Goal: Task Accomplishment & Management: Complete application form

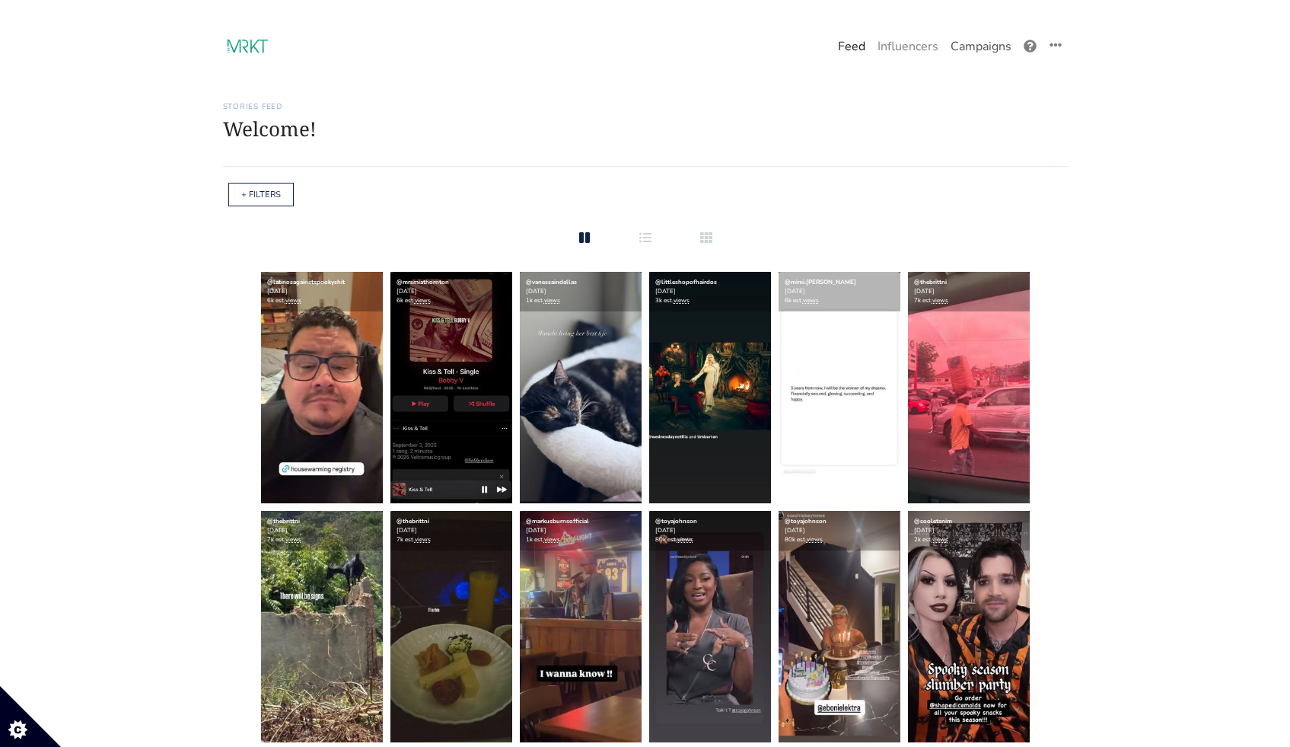
click at [1000, 47] on link "Campaigns" at bounding box center [981, 46] width 73 height 30
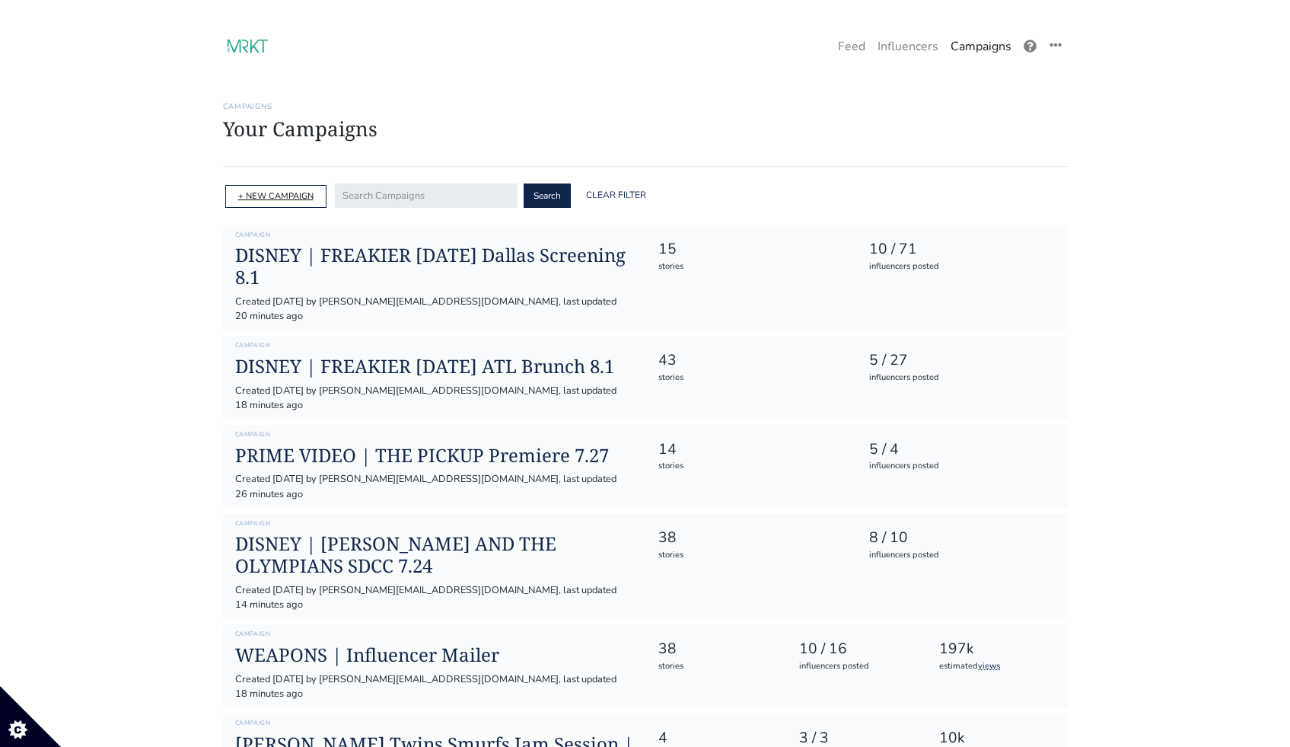
click at [282, 198] on link "+ NEW CAMPAIGN" at bounding box center [275, 195] width 75 height 11
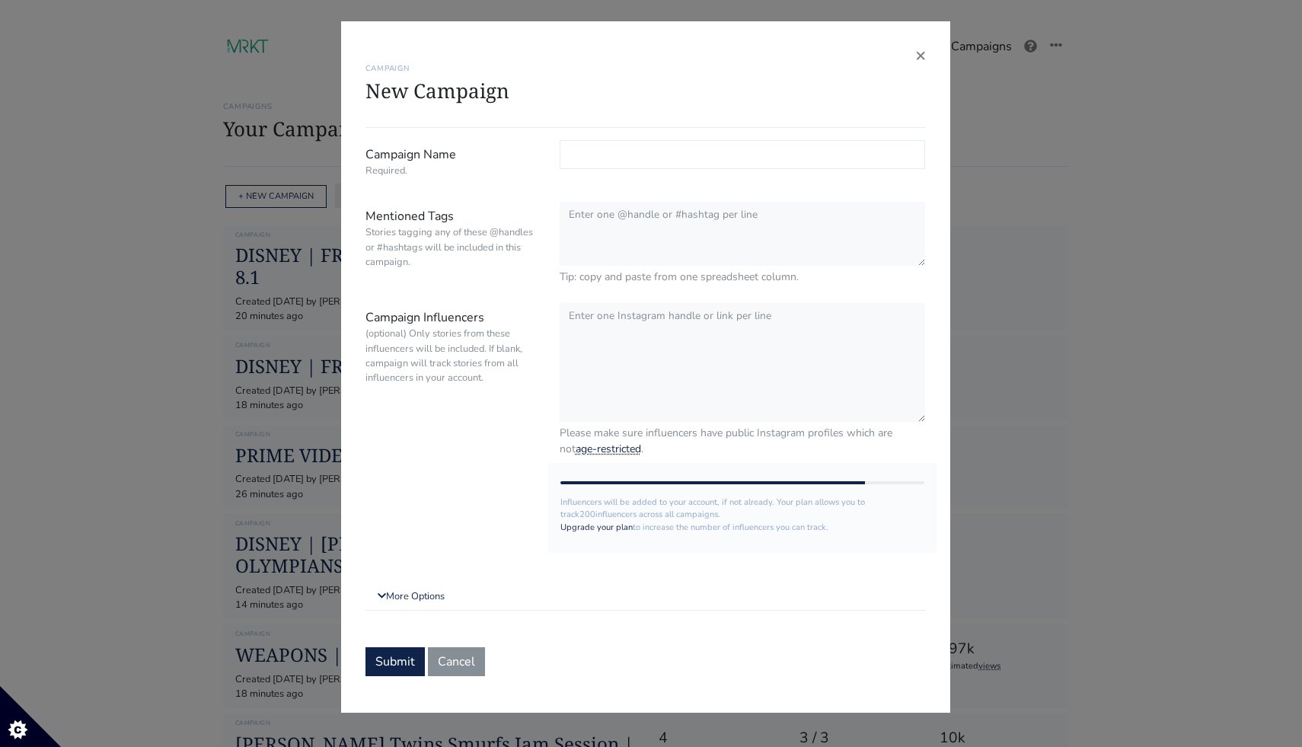
click at [632, 157] on input "Campaign Name Required." at bounding box center [743, 154] width 366 height 29
type input "ESPN x NWSL"
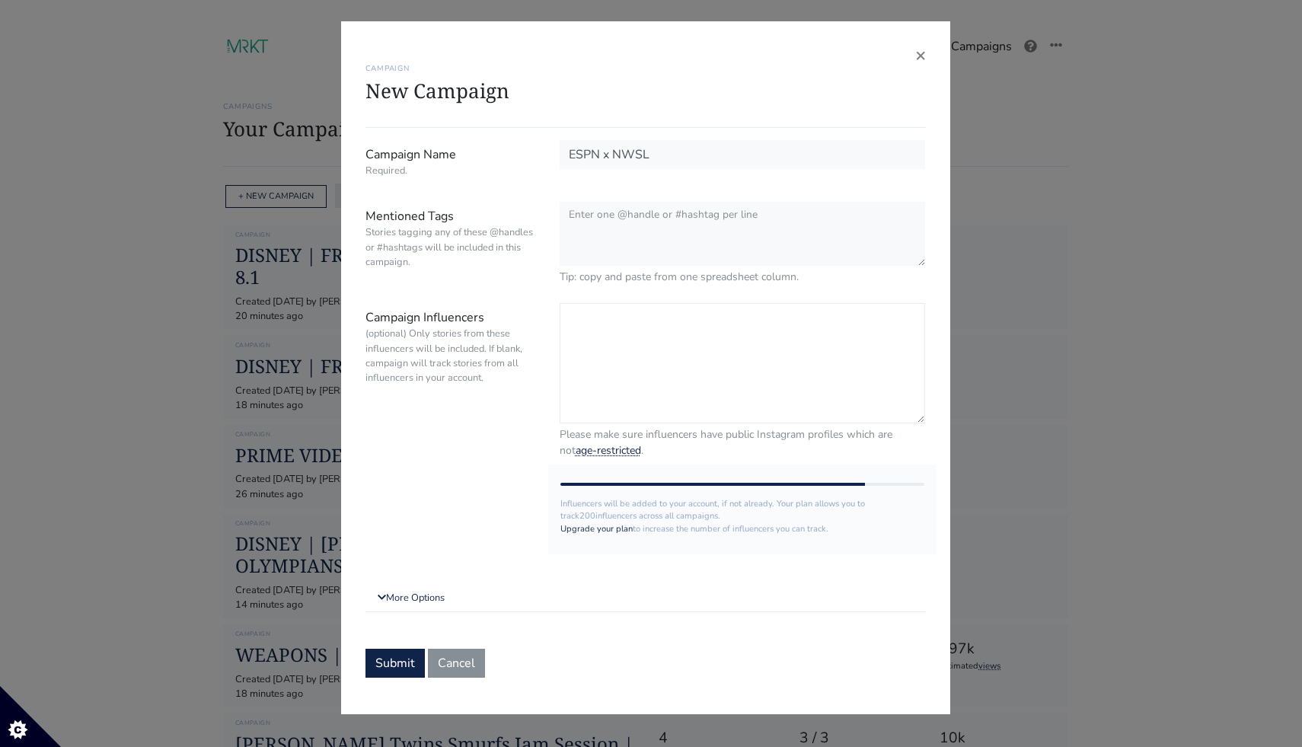
click at [690, 333] on textarea "Campaign Influencers (optional) Only stories from these influencers will be inc…" at bounding box center [743, 363] width 366 height 120
paste textarea "soccergrlprobs auntienae95 brittneyelena amyrodriguez8 jcubedhax jordangeli jma…"
type textarea "soccergrlprobs auntienae95 brittneyelena amyrodriguez8 jcubedhax jordangeli jma…"
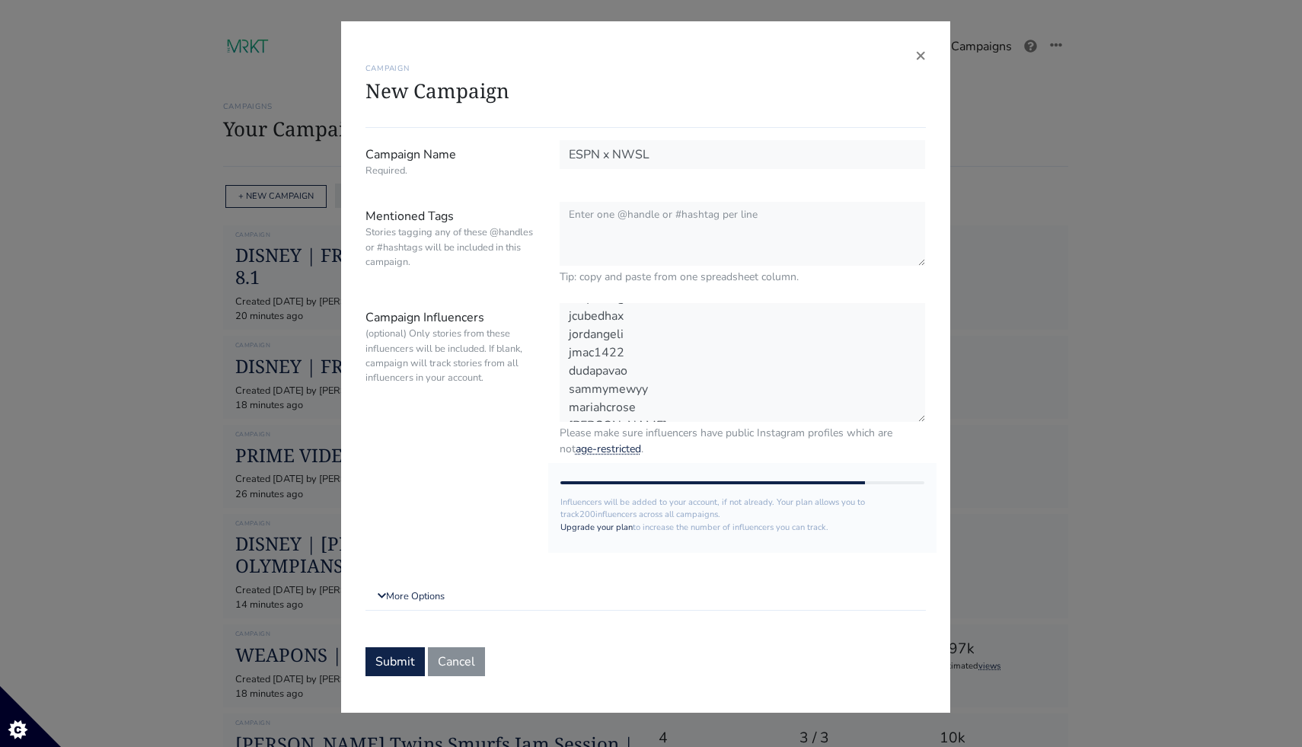
scroll to position [73, 0]
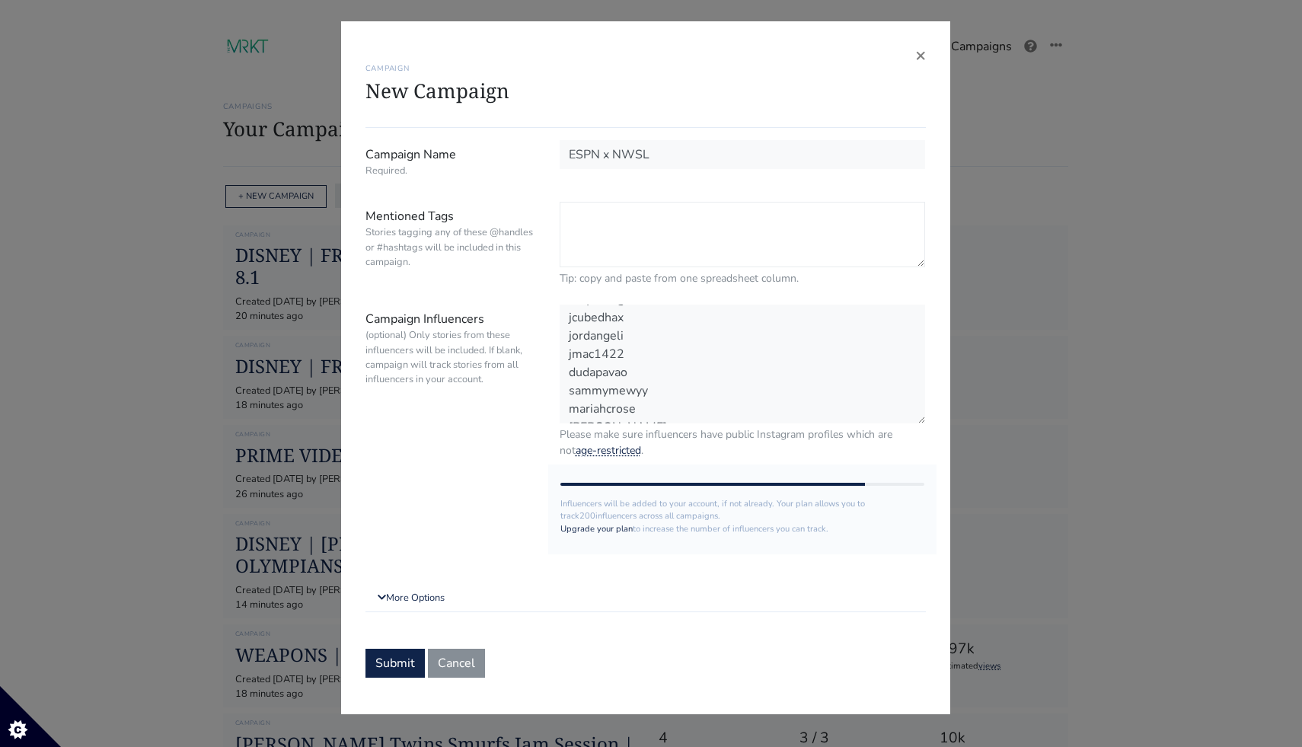
click at [725, 220] on textarea "Mentioned Tags Stories tagging any of these @handles or #hashtags will be inclu…" at bounding box center [743, 234] width 366 height 65
paste textarea "@espn @espnw @nswl"
drag, startPoint x: 582, startPoint y: 215, endPoint x: 563, endPoint y: 215, distance: 19.0
click at [563, 215] on textarea "@espn @espnw @nswl" at bounding box center [743, 234] width 366 height 65
click at [620, 250] on textarea "@espn @espnw @nswl" at bounding box center [743, 234] width 366 height 65
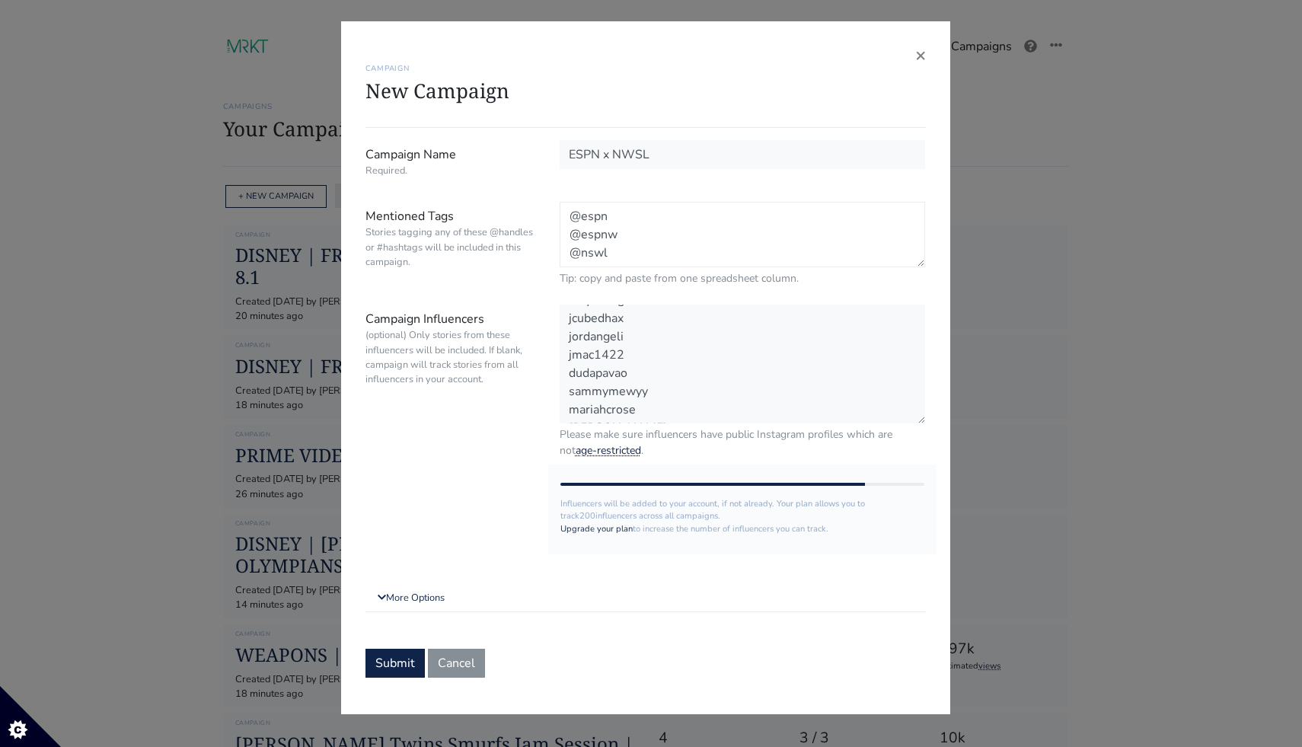
scroll to position [12, 0]
paste textarea "@espn @espnw @nswl"
click at [573, 260] on textarea "@espn @espnw @nswl @espn @espnw @nswl" at bounding box center [743, 234] width 366 height 65
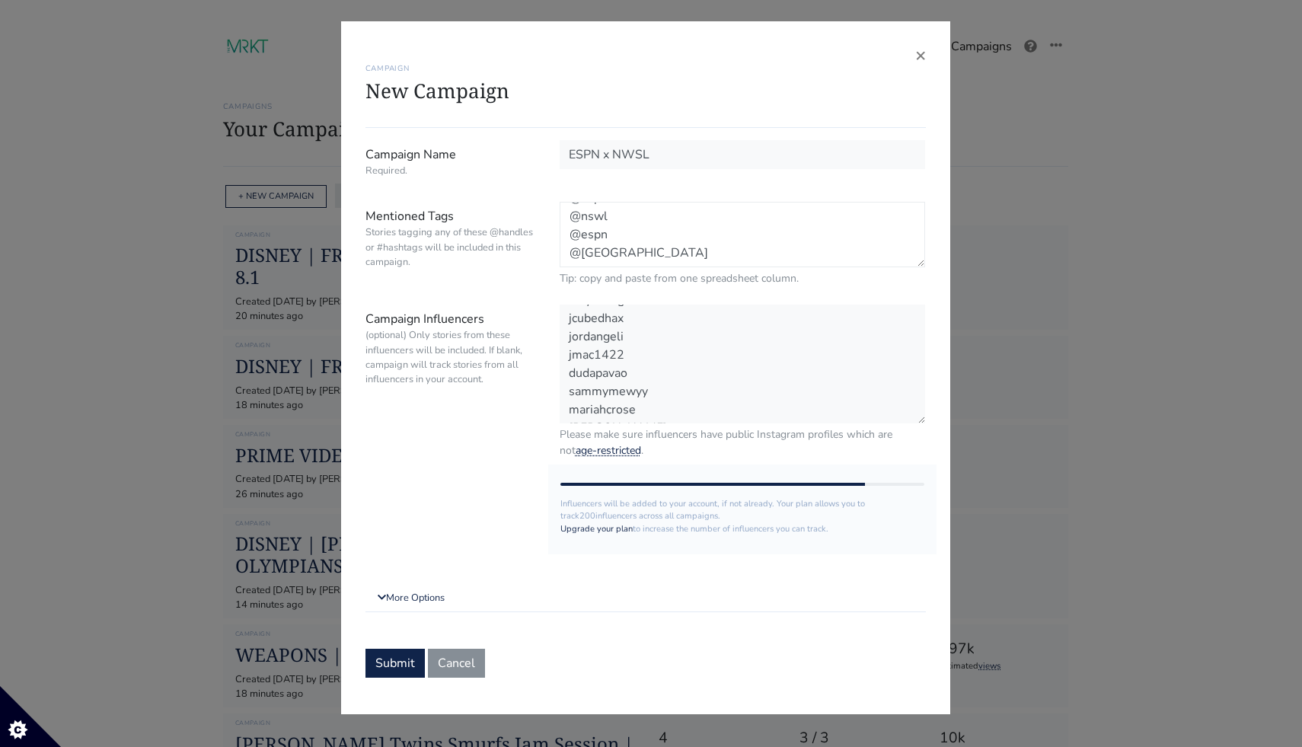
drag, startPoint x: 581, startPoint y: 234, endPoint x: 569, endPoint y: 234, distance: 11.4
click at [569, 234] on textarea "@espn @espnw @nswl @espn @espnw #nswl" at bounding box center [743, 234] width 366 height 65
drag, startPoint x: 579, startPoint y: 216, endPoint x: 569, endPoint y: 216, distance: 10.7
click at [569, 216] on textarea "@espn @espnw @nswl @espn #espnw #nswl" at bounding box center [743, 234] width 366 height 65
type textarea "@espn @espnw @nswl #espn #espnw #nswl"
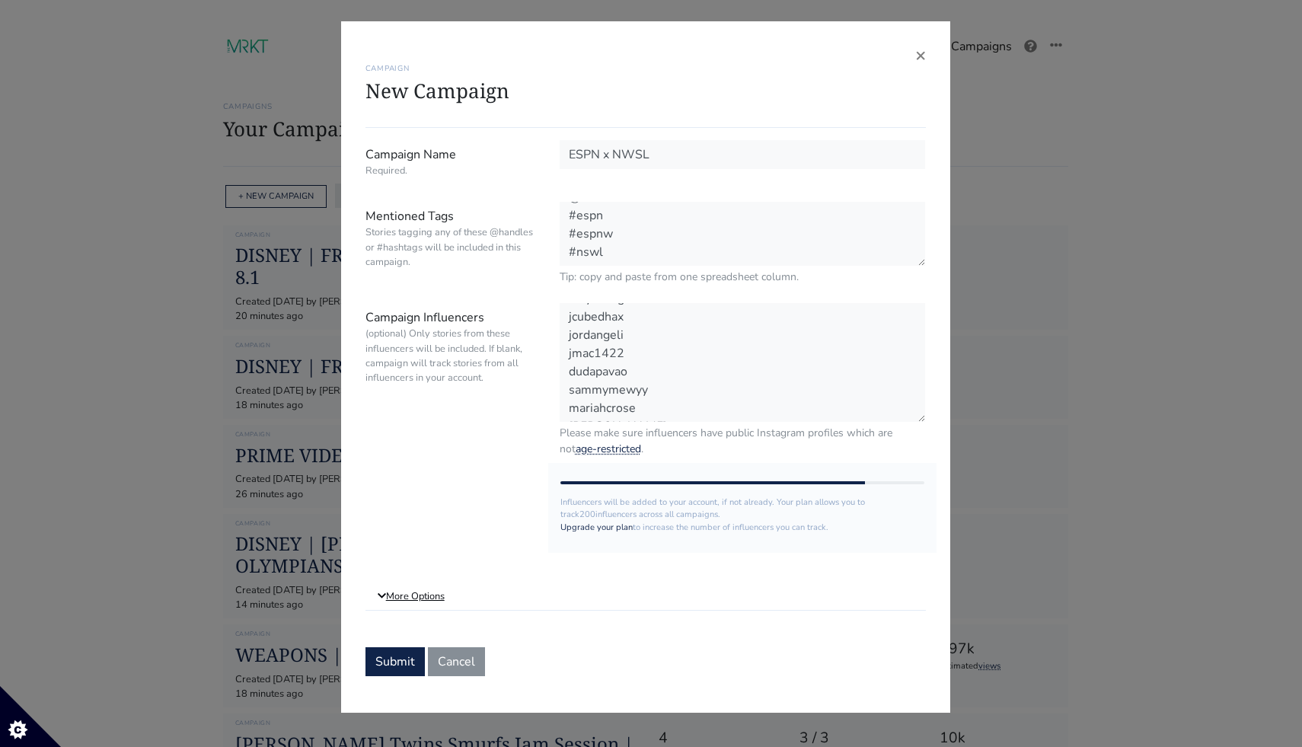
click at [419, 601] on link "More Options" at bounding box center [645, 596] width 560 height 27
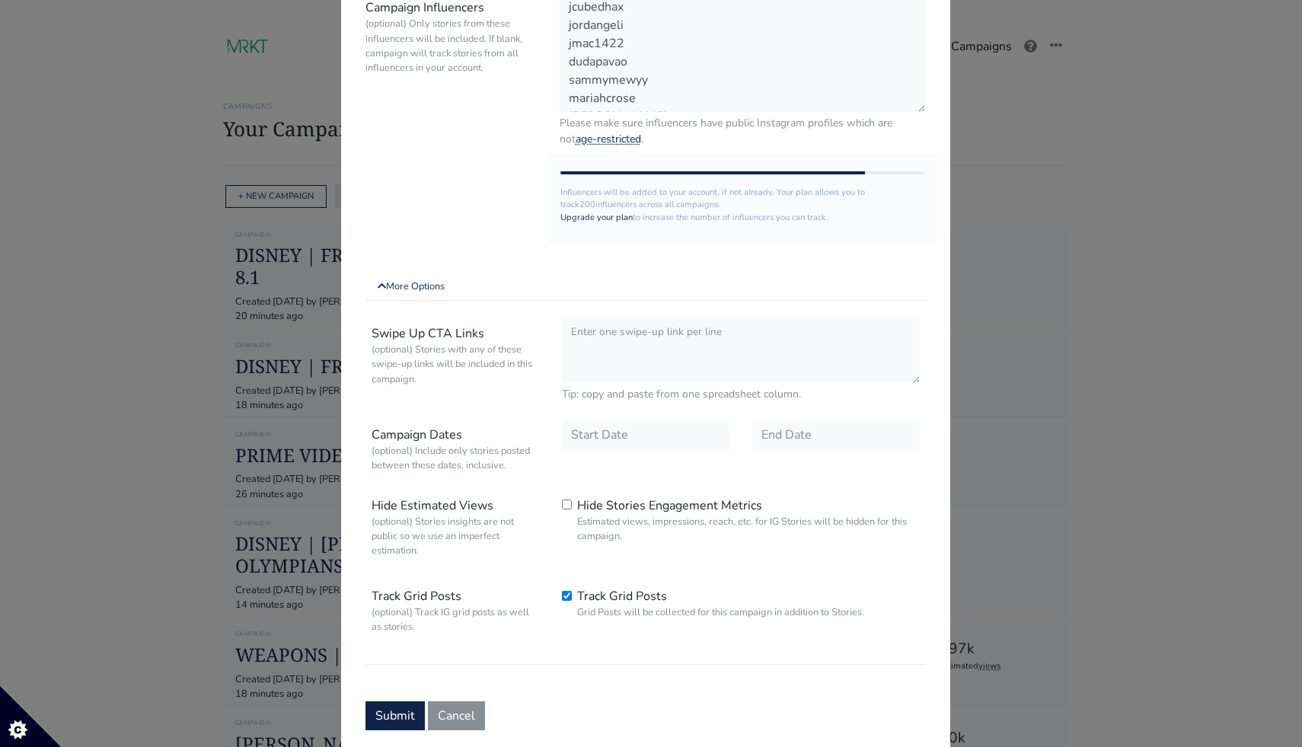
scroll to position [312, 0]
click at [629, 438] on input "text" at bounding box center [645, 432] width 167 height 29
click at [629, 298] on div "2" at bounding box center [625, 295] width 27 height 24
type input "2025-09-02"
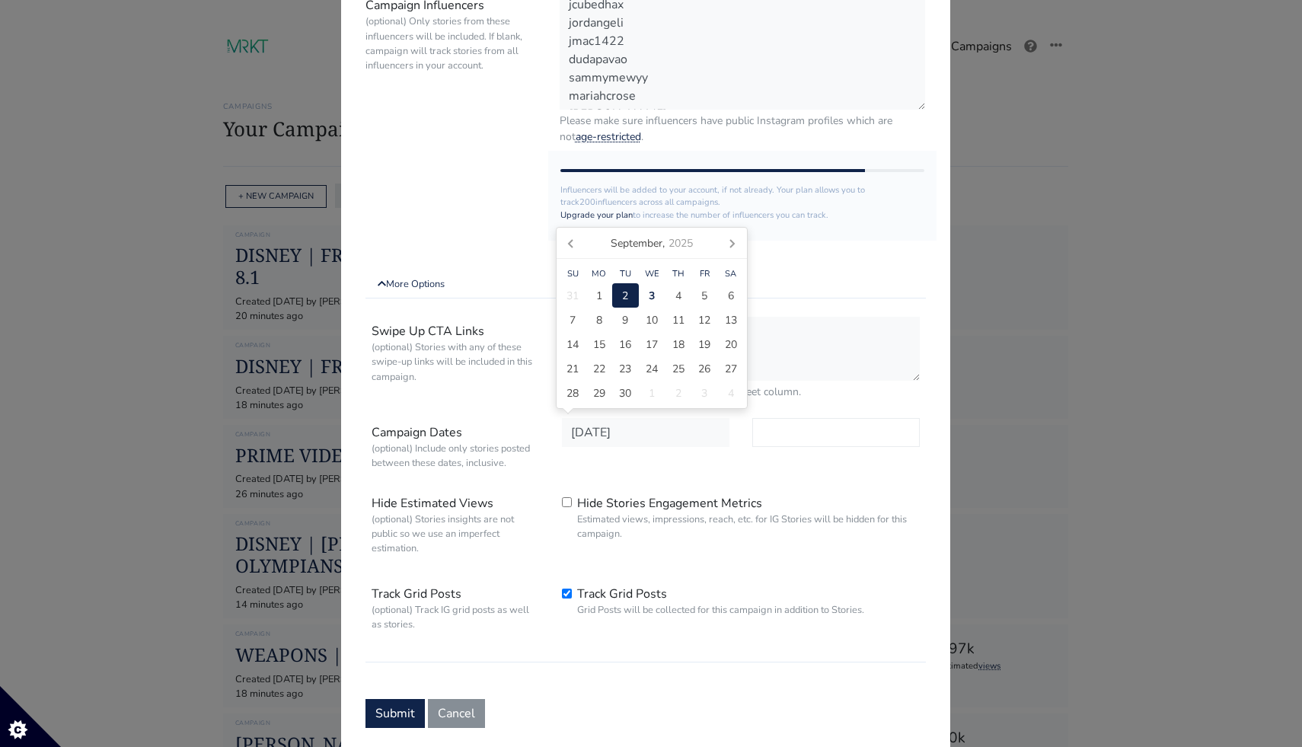
click at [813, 445] on input "text" at bounding box center [835, 432] width 167 height 29
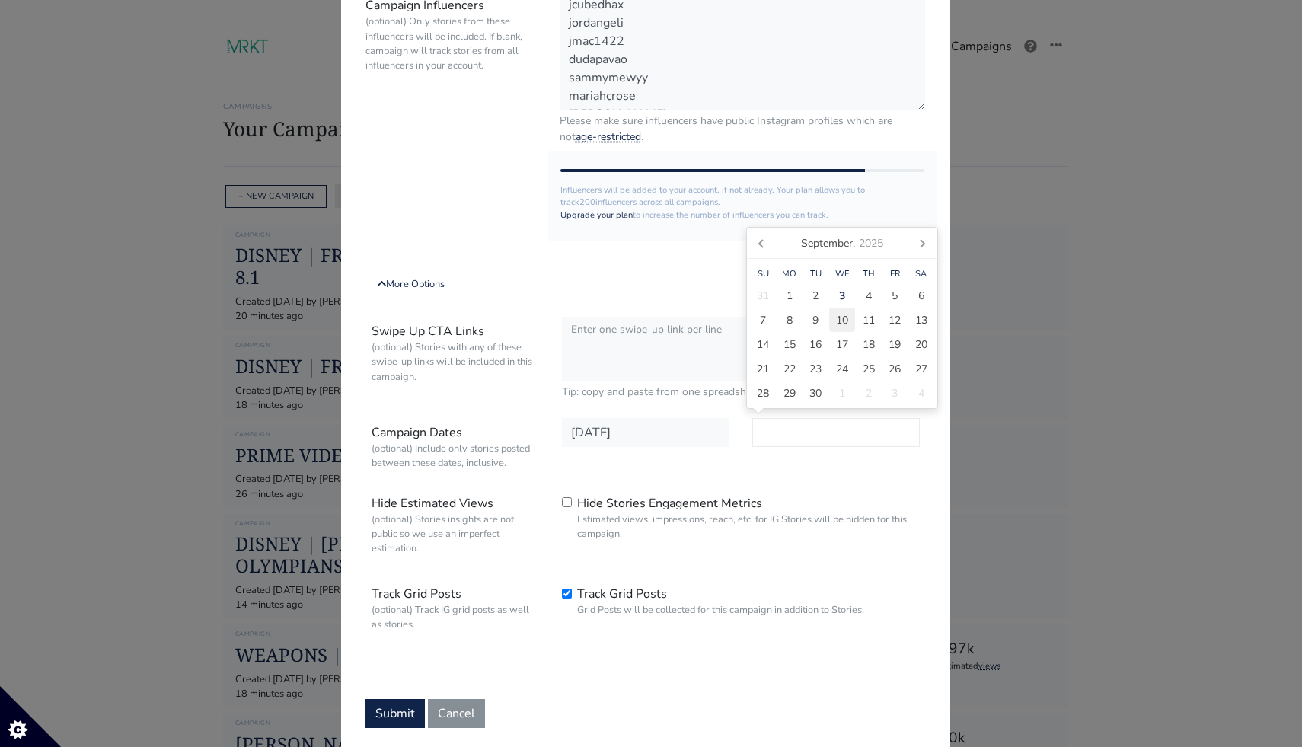
click at [848, 320] on div "10" at bounding box center [842, 320] width 27 height 24
type input "2025-09-10"
click at [796, 489] on div "Hide Stories Engagement Metrics Estimated views, impressions, reach, etc. for I…" at bounding box center [740, 519] width 381 height 61
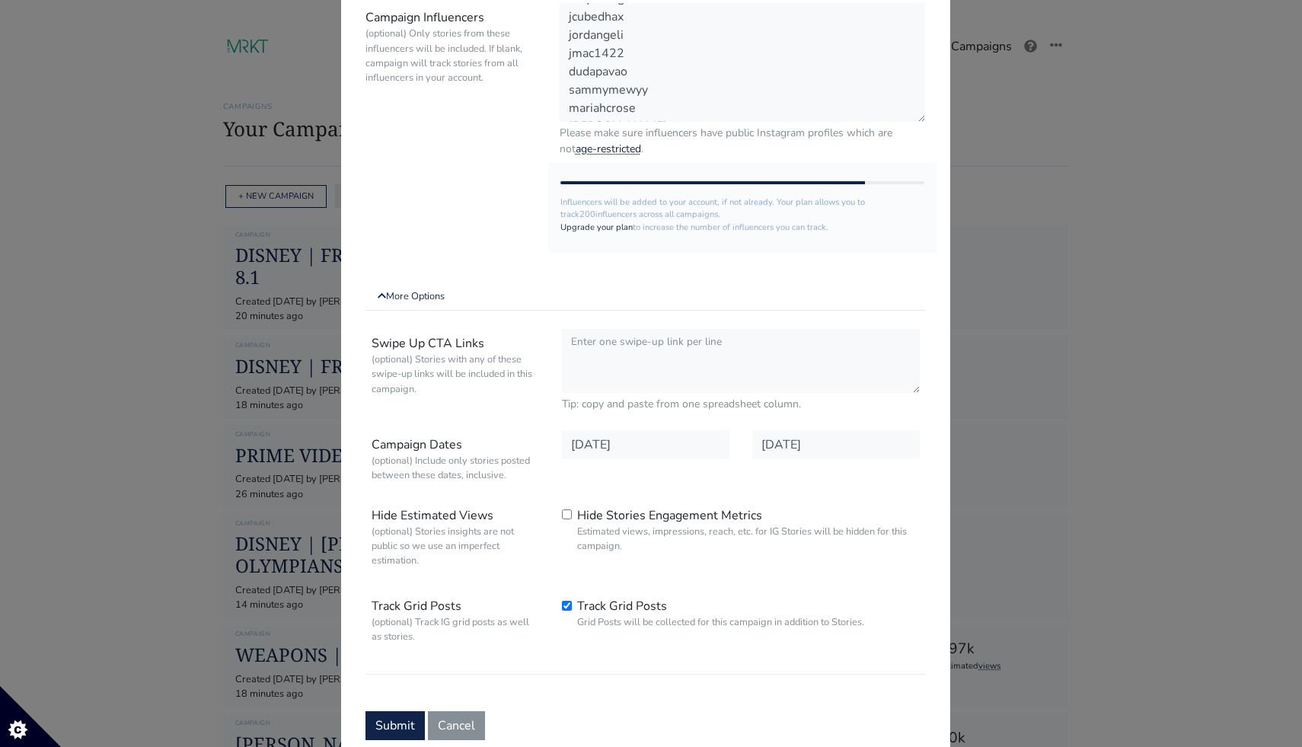
scroll to position [0, 0]
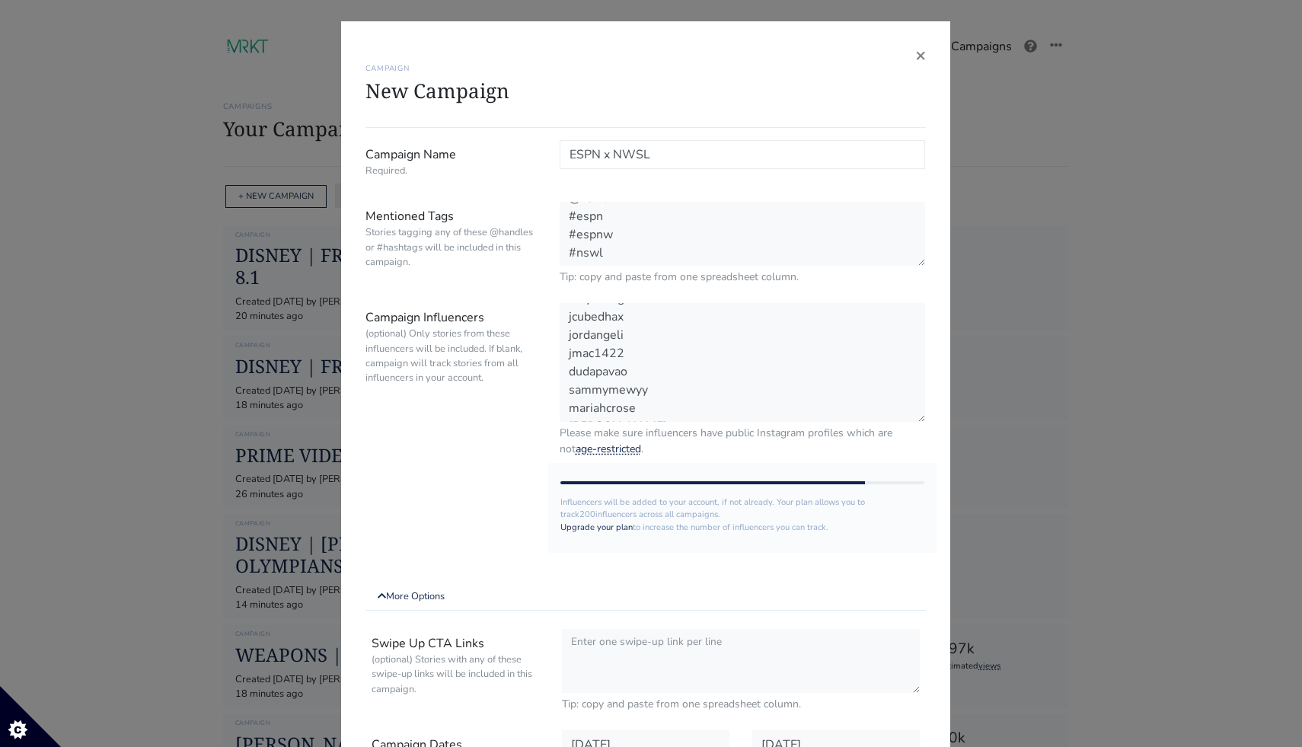
click at [687, 160] on input "ESPN x NWSL" at bounding box center [743, 154] width 366 height 29
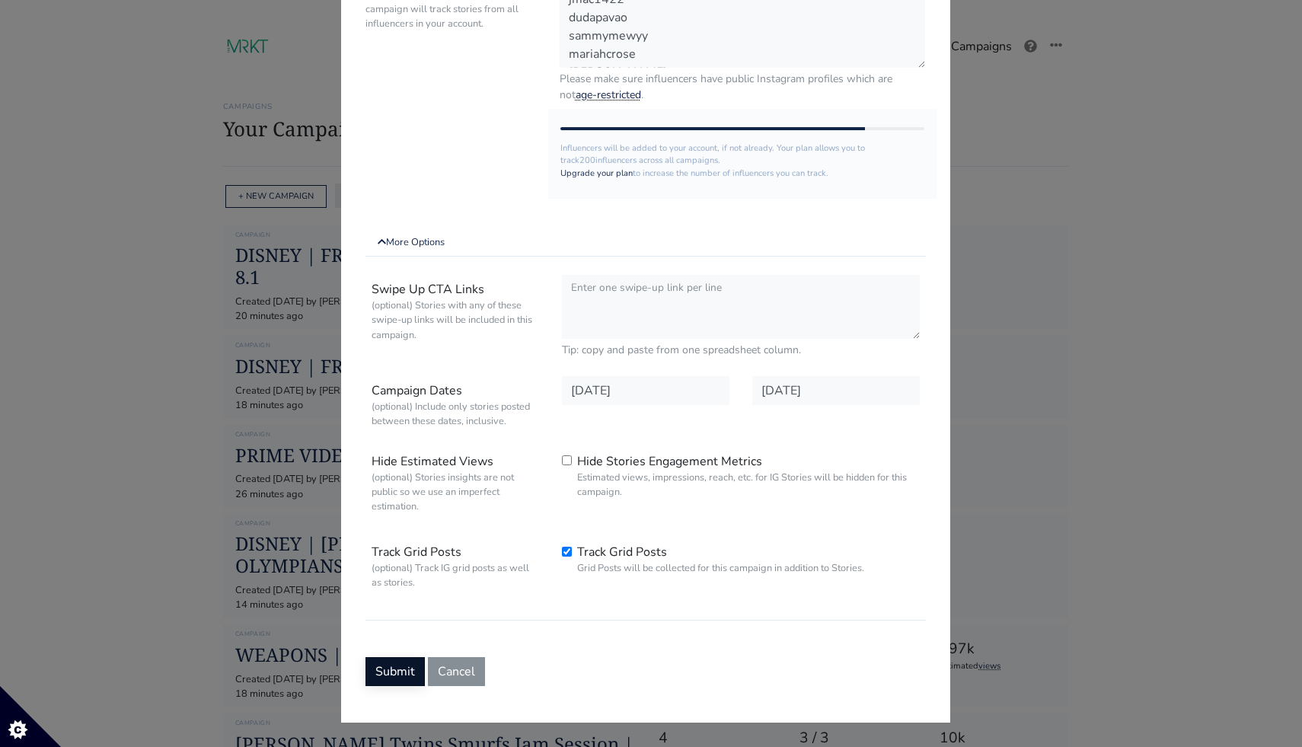
type input "ESPN x NWSL Mailer"
click at [394, 673] on button "Submit" at bounding box center [394, 671] width 59 height 29
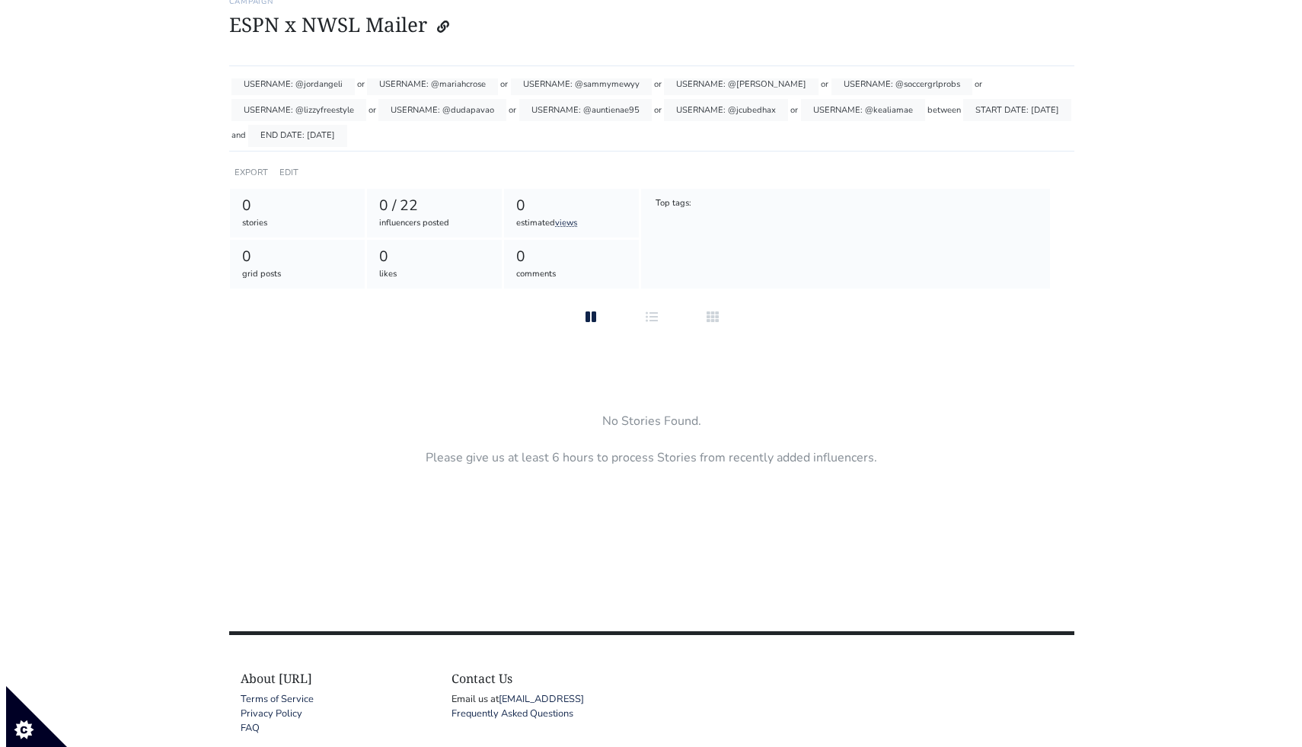
scroll to position [103, 0]
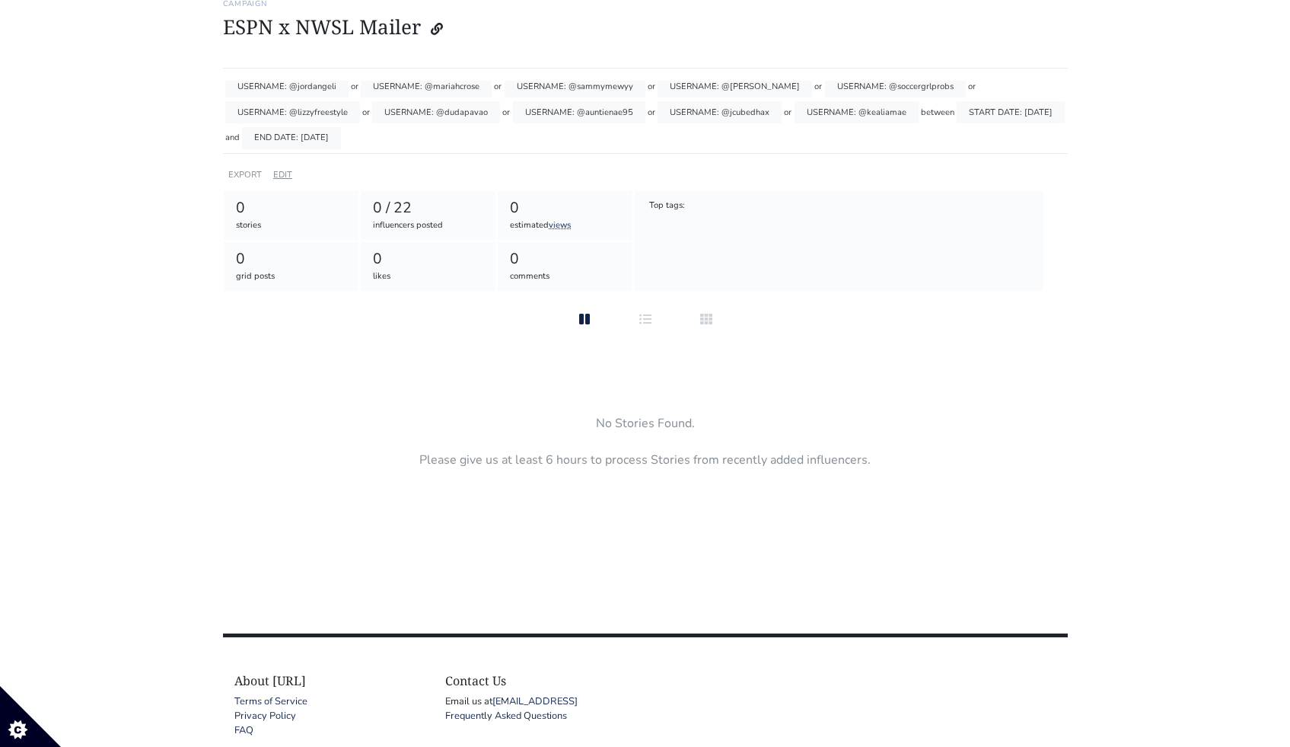
click at [276, 177] on link "EDIT" at bounding box center [282, 174] width 19 height 11
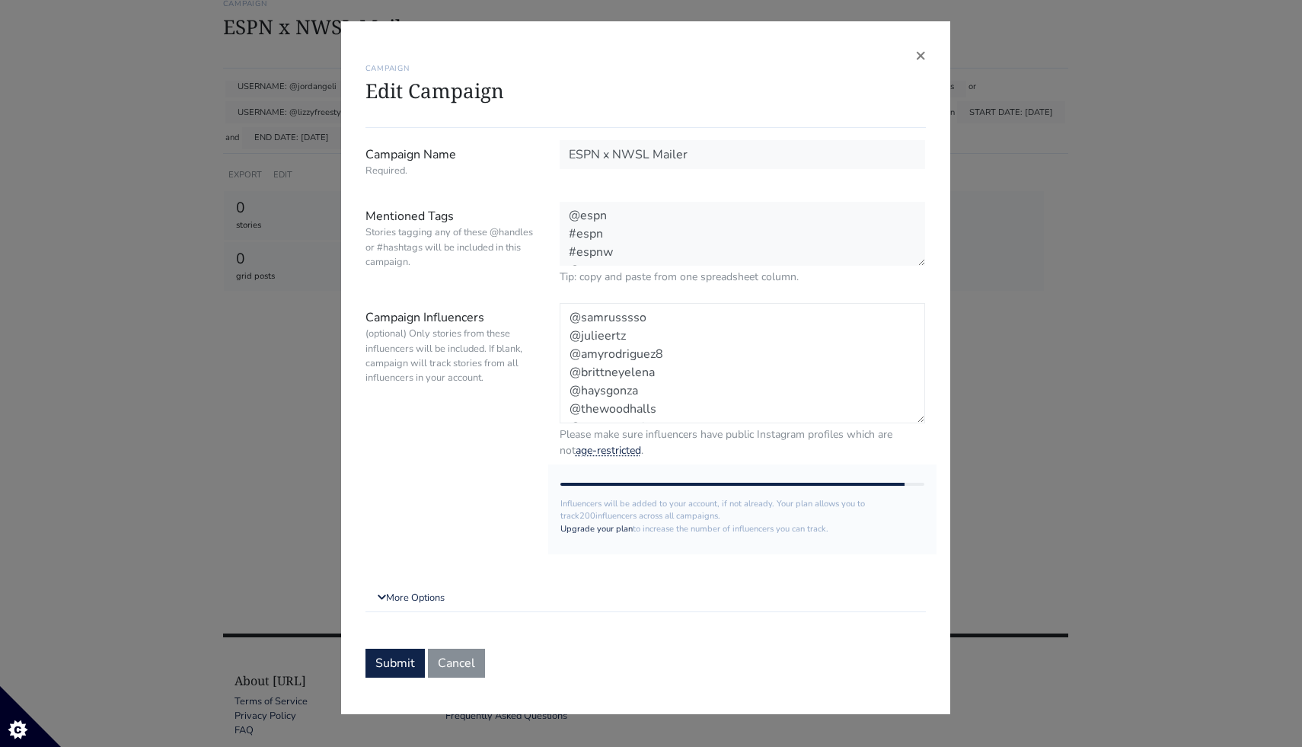
click at [568, 318] on textarea "@samrusssso @julieertz @amyrodriguez8 @brittneyelena @haysgonza @thewoodhalls @…" at bounding box center [743, 363] width 366 height 120
paste textarea "mad_hill"
click at [572, 338] on textarea "@samrusssso @julieertz @amyrodriguez8 @brittneyelena @haysgonza @thewoodhalls @…" at bounding box center [743, 363] width 366 height 120
click at [646, 340] on textarea "@samrusssso @julieertz @amyrodriguez8 @brittneyelena @haysgonza @thewoodhalls @…" at bounding box center [743, 363] width 366 height 120
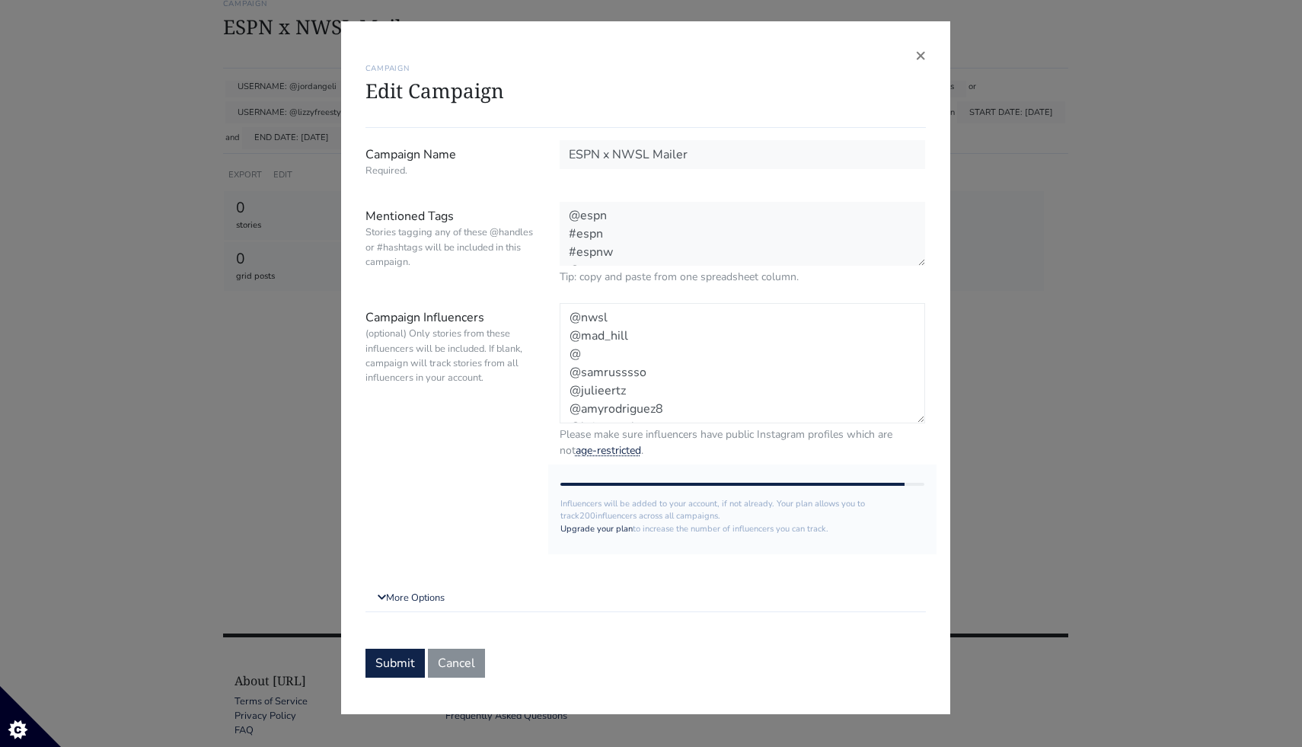
paste textarea "thewilderthings"
paste textarea "benshelton"
paste textarea "sophiawilson"
paste textarea "lily.beths"
type textarea "@nwsl @mad_hill @thewilderthings @benshelton @sophiawilson @lily.beths @samruss…"
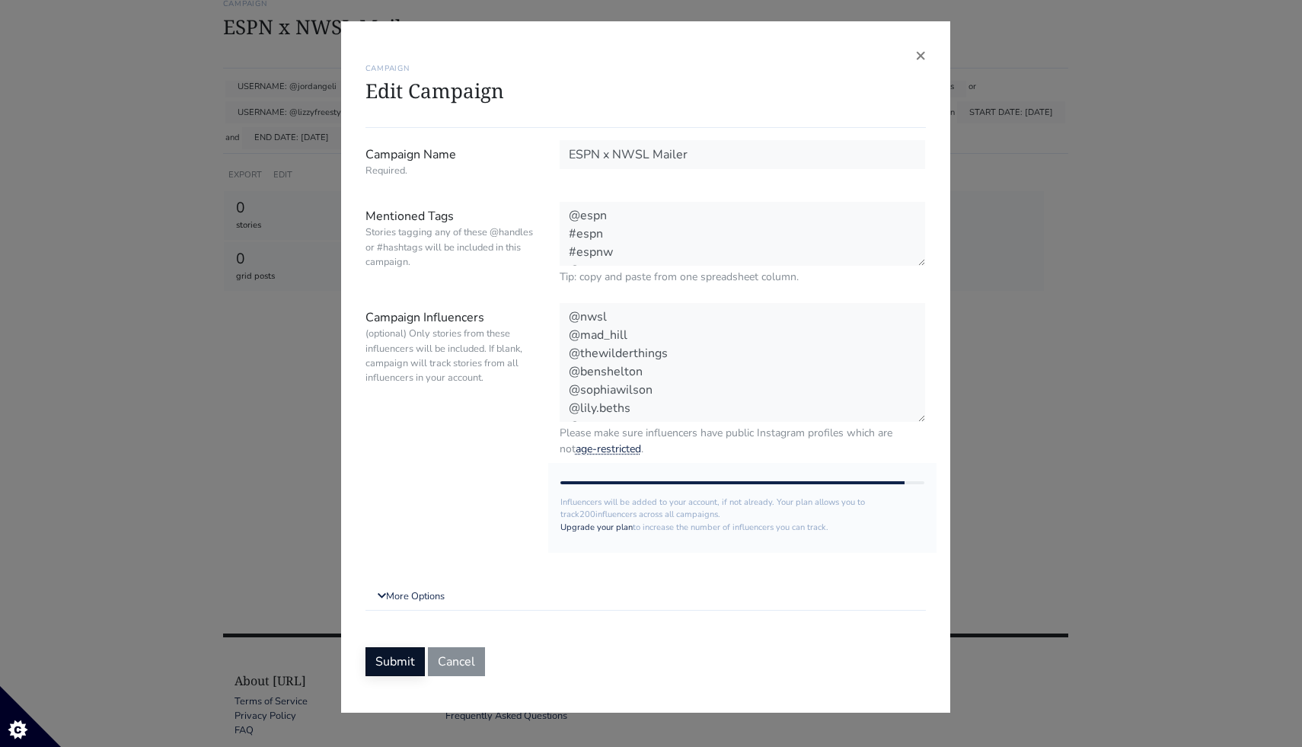
click at [399, 668] on button "Submit" at bounding box center [394, 661] width 59 height 29
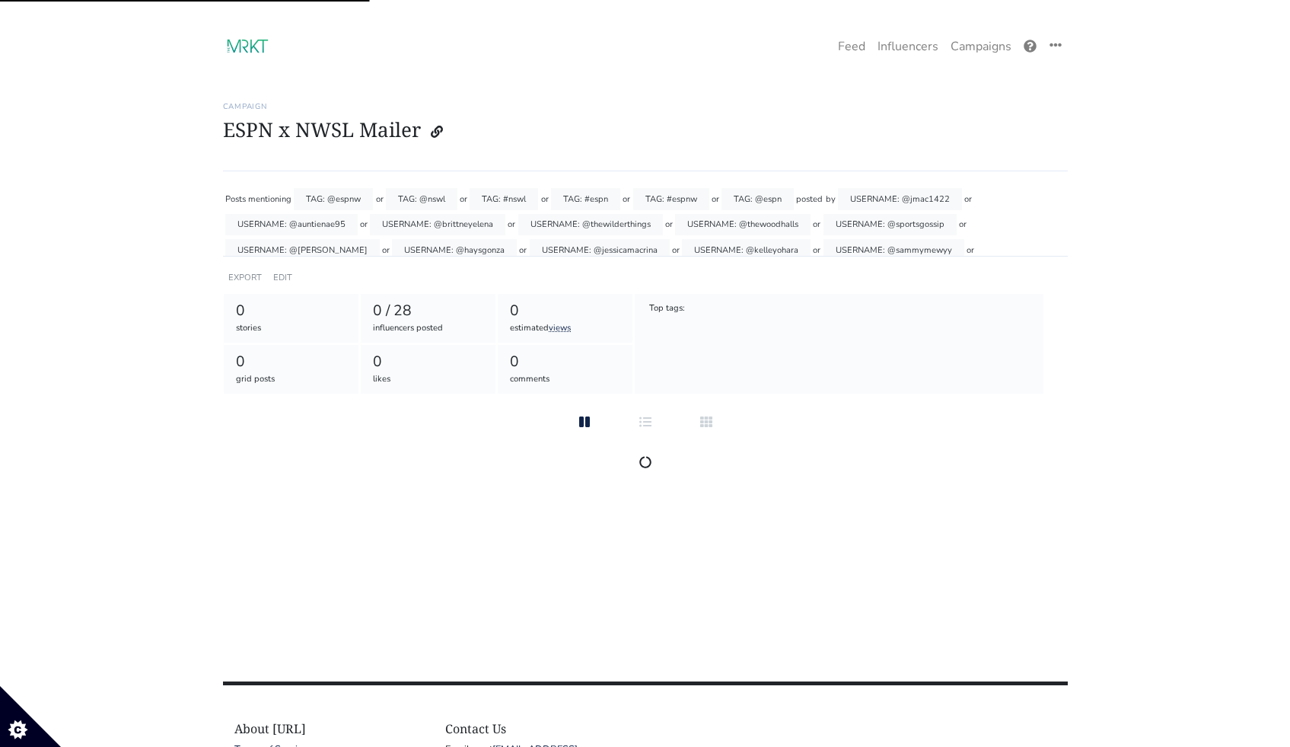
scroll to position [104, 0]
